Goal: Task Accomplishment & Management: Use online tool/utility

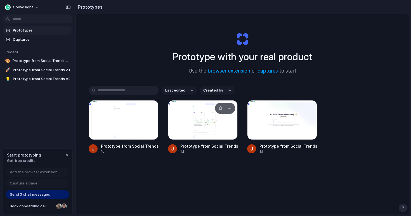
click at [208, 129] on div at bounding box center [203, 120] width 70 height 40
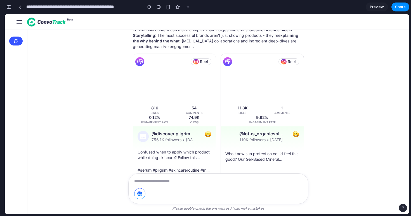
scroll to position [745, 0]
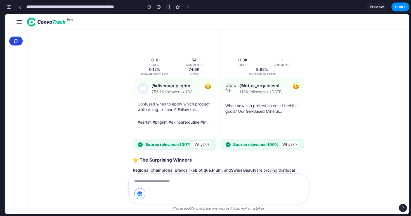
click at [16, 40] on img "button" at bounding box center [16, 41] width 4 height 4
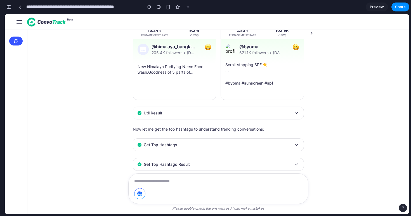
scroll to position [0, 0]
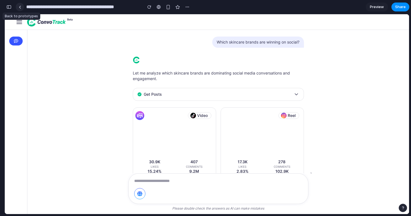
click at [21, 7] on div at bounding box center [20, 7] width 3 height 3
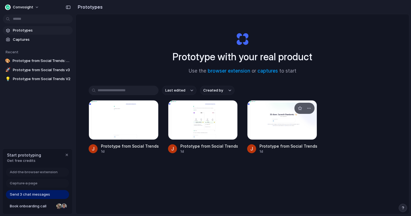
click at [257, 124] on div at bounding box center [282, 120] width 70 height 40
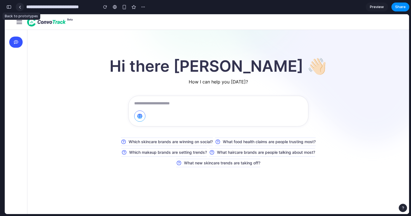
click at [22, 8] on link at bounding box center [20, 7] width 8 height 8
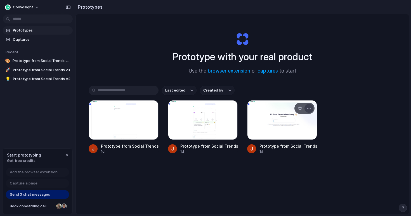
click at [312, 110] on button "button" at bounding box center [308, 108] width 9 height 9
click at [38, 40] on span "Captures" at bounding box center [42, 40] width 58 height 6
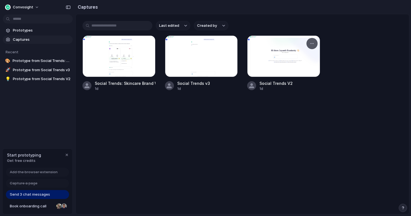
click at [264, 43] on div at bounding box center [283, 56] width 73 height 42
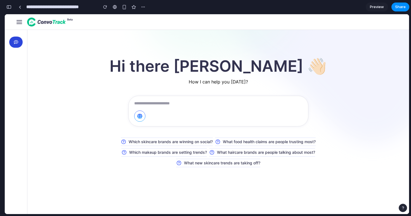
click at [16, 39] on button "button" at bounding box center [15, 42] width 13 height 11
click at [17, 22] on icon "button" at bounding box center [19, 22] width 5 height 0
click at [146, 8] on button "button" at bounding box center [143, 7] width 8 height 8
click at [133, 9] on div "Duplicate Delete" at bounding box center [205, 108] width 411 height 216
click at [378, 8] on span "Preview" at bounding box center [377, 7] width 14 height 6
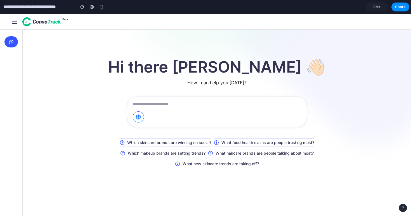
click at [378, 8] on span "Edit" at bounding box center [376, 7] width 7 height 6
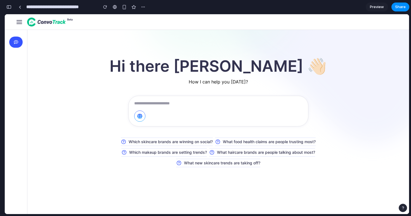
scroll to position [0, 5]
click at [398, 6] on span "Share" at bounding box center [400, 7] width 11 height 6
click at [356, 84] on div "Share ' Prototype from Social Trends V2 ' Jayanth Damisetty Creator Anyone at C…" at bounding box center [205, 108] width 411 height 216
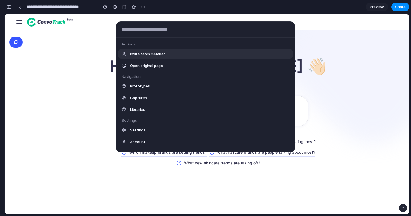
click at [43, 18] on body "**********" at bounding box center [205, 108] width 411 height 216
click at [3, 25] on div "Actions Invite team member Open original page Navigation Prototypes Captures Li…" at bounding box center [205, 108] width 411 height 216
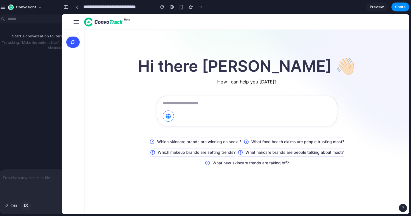
click at [27, 207] on div "button" at bounding box center [26, 206] width 4 height 3
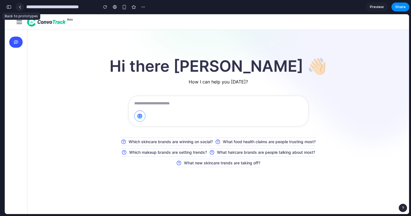
click at [19, 6] on div at bounding box center [20, 7] width 3 height 3
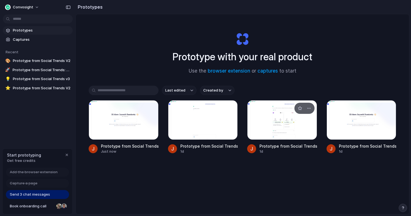
click at [253, 130] on div at bounding box center [282, 120] width 70 height 40
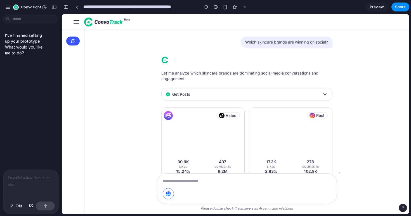
click at [18, 180] on p at bounding box center [30, 178] width 45 height 7
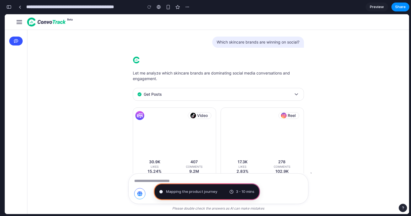
type input "**********"
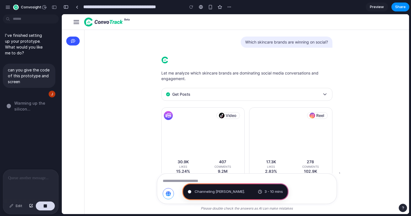
click at [37, 117] on div "I've finished setting up your prototype. What would you like me to do? can you …" at bounding box center [29, 93] width 58 height 153
click at [29, 106] on span "Warming up the silicon ..." at bounding box center [36, 106] width 44 height 12
click at [10, 103] on button "Thinking" at bounding box center [26, 103] width 42 height 5
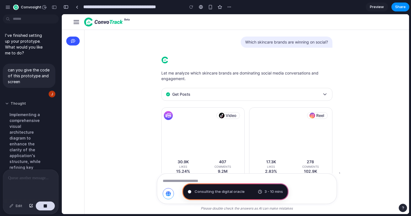
click at [9, 104] on button "Thought" at bounding box center [26, 103] width 42 height 5
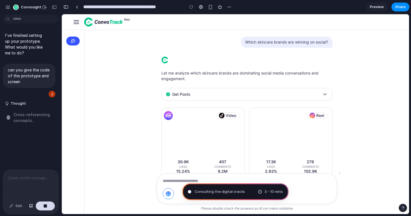
click at [38, 132] on div "I've finished setting up your prototype. What would you like me to do? can you …" at bounding box center [29, 93] width 58 height 153
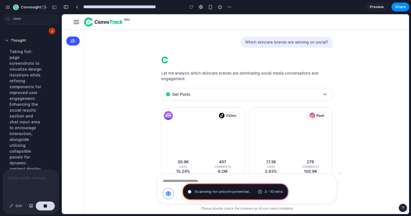
scroll to position [32, 0]
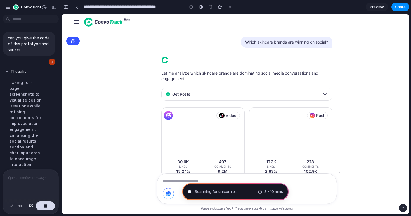
click at [8, 72] on button "Thought" at bounding box center [26, 71] width 42 height 5
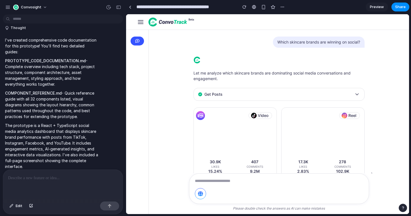
scroll to position [49, 0]
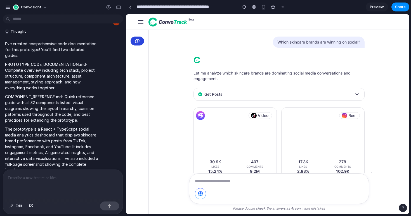
click at [138, 40] on img "button" at bounding box center [137, 41] width 4 height 4
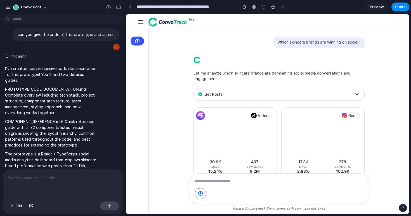
scroll to position [52, 0]
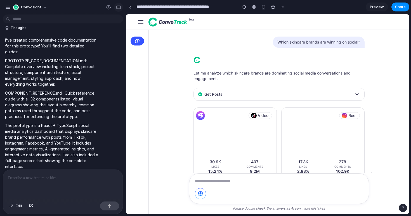
click at [118, 8] on div "button" at bounding box center [118, 7] width 5 height 4
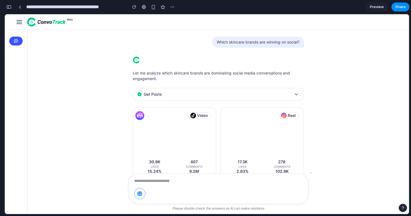
scroll to position [76, 0]
click at [11, 9] on div "button" at bounding box center [8, 7] width 5 height 4
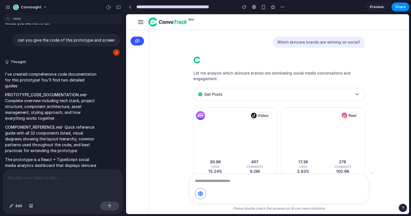
scroll to position [0, 0]
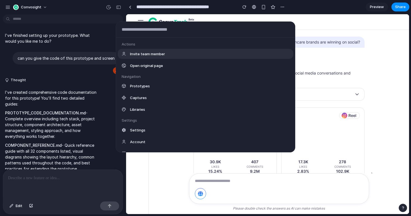
click at [74, 19] on body "Convosight I've finished setting up your prototype. What would you like me to d…" at bounding box center [205, 108] width 411 height 216
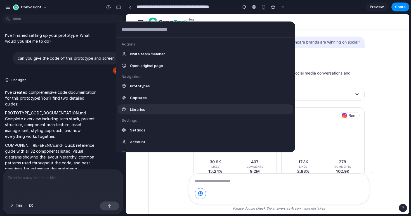
click at [153, 112] on div "Libraries" at bounding box center [205, 110] width 175 height 10
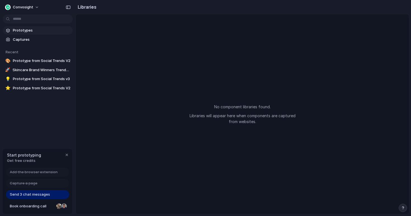
click at [37, 32] on span "Prototypes" at bounding box center [42, 31] width 58 height 6
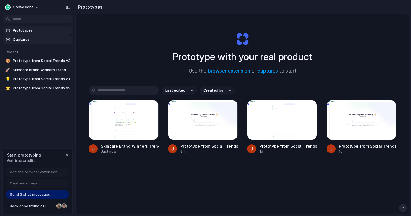
click at [39, 40] on span "Captures" at bounding box center [42, 40] width 58 height 6
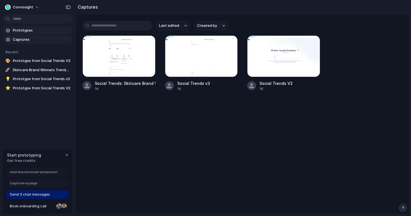
click at [36, 32] on span "Prototypes" at bounding box center [42, 31] width 58 height 6
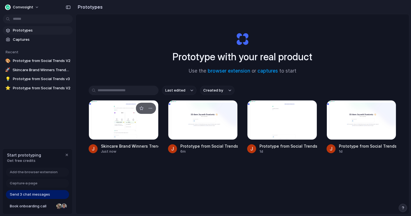
click at [120, 131] on div at bounding box center [124, 120] width 70 height 40
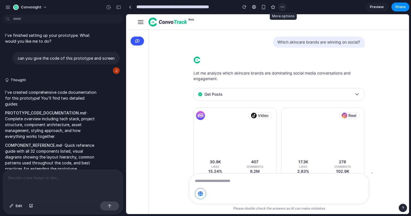
click at [280, 8] on div "button" at bounding box center [282, 7] width 4 height 4
click at [47, 175] on div "Duplicate Delete" at bounding box center [205, 108] width 411 height 216
click at [48, 179] on p at bounding box center [63, 178] width 110 height 7
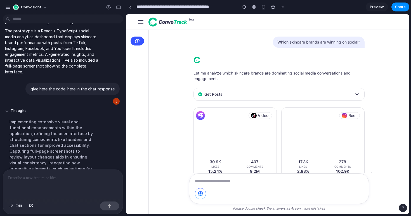
scroll to position [259, 0]
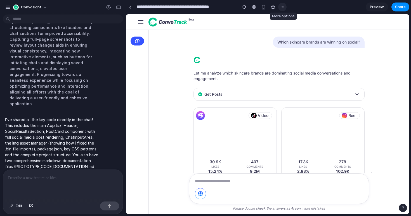
click at [282, 7] on div "button" at bounding box center [282, 7] width 4 height 4
click at [246, 8] on div "Duplicate Delete" at bounding box center [205, 108] width 411 height 216
click at [246, 8] on div "button" at bounding box center [244, 7] width 4 height 4
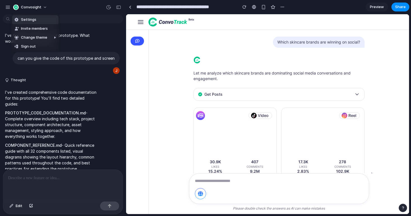
scroll to position [162, 0]
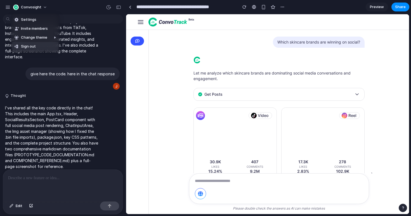
click at [52, 84] on div "Settings Invite members Change theme Sign out" at bounding box center [205, 108] width 411 height 216
click at [145, 23] on icon "button" at bounding box center [140, 21] width 11 height 11
click at [143, 23] on icon "button" at bounding box center [140, 21] width 11 height 11
click at [16, 207] on span "Edit" at bounding box center [19, 206] width 7 height 6
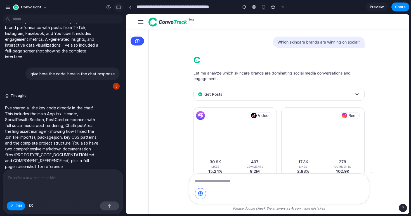
click at [118, 8] on div "button" at bounding box center [118, 7] width 5 height 4
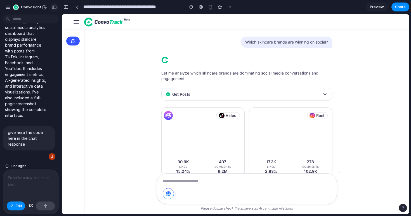
click at [52, 7] on div "button" at bounding box center [54, 7] width 5 height 4
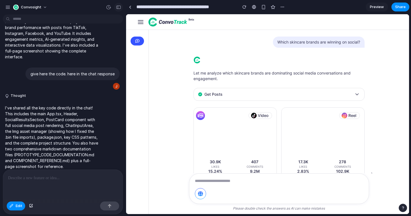
click at [116, 6] on div "button" at bounding box center [118, 7] width 5 height 4
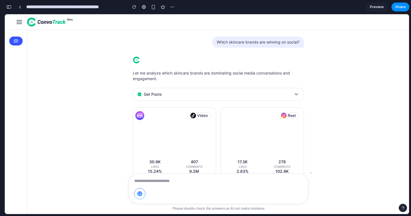
click at [12, 6] on button "button" at bounding box center [8, 7] width 9 height 9
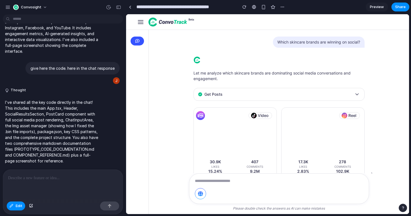
scroll to position [162, 0]
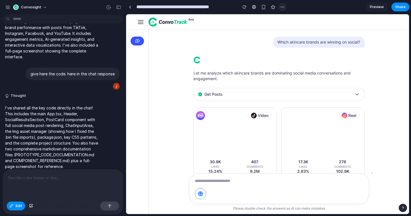
click at [281, 5] on div "button" at bounding box center [282, 7] width 4 height 4
click at [61, 147] on div "Duplicate Delete" at bounding box center [205, 108] width 411 height 216
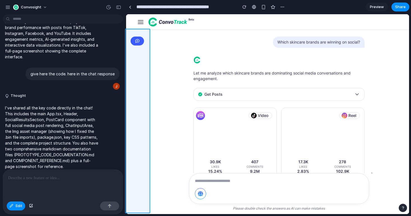
click at [18, 205] on div at bounding box center [207, 115] width 404 height 200
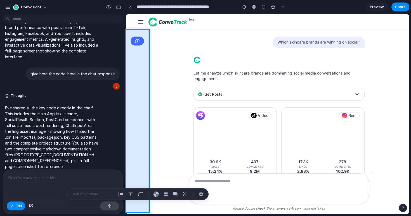
click at [8, 205] on div at bounding box center [207, 115] width 404 height 200
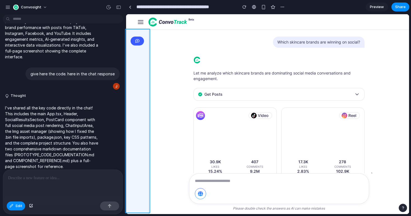
click at [18, 208] on div at bounding box center [207, 115] width 404 height 200
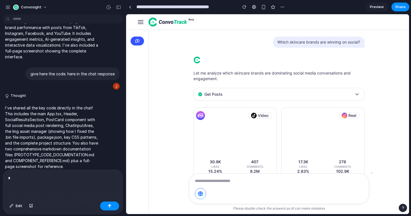
click at [41, 180] on p "*" at bounding box center [63, 178] width 110 height 7
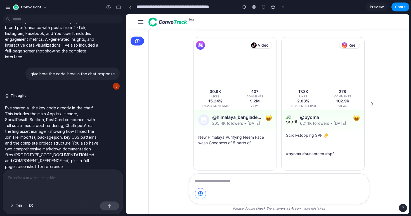
scroll to position [0, 0]
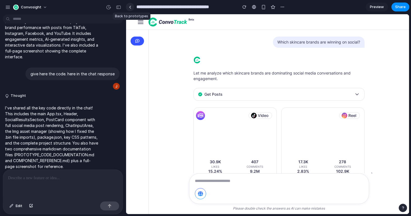
click at [129, 9] on link at bounding box center [130, 7] width 8 height 8
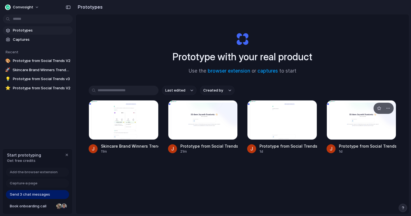
click at [369, 117] on div at bounding box center [361, 120] width 70 height 40
